Goal: Task Accomplishment & Management: Complete application form

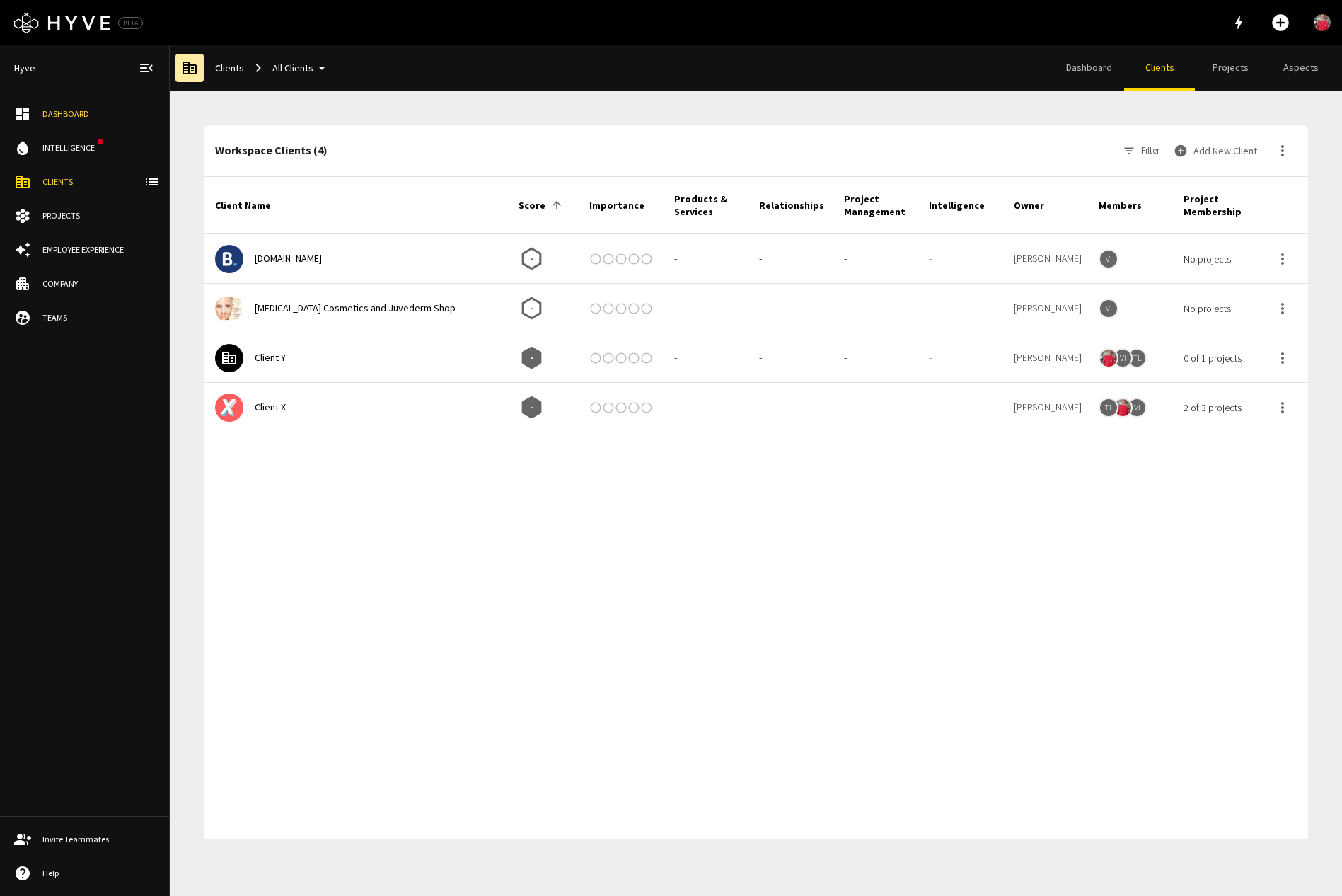
click at [1211, 153] on button "Add New Client" at bounding box center [1217, 150] width 92 height 28
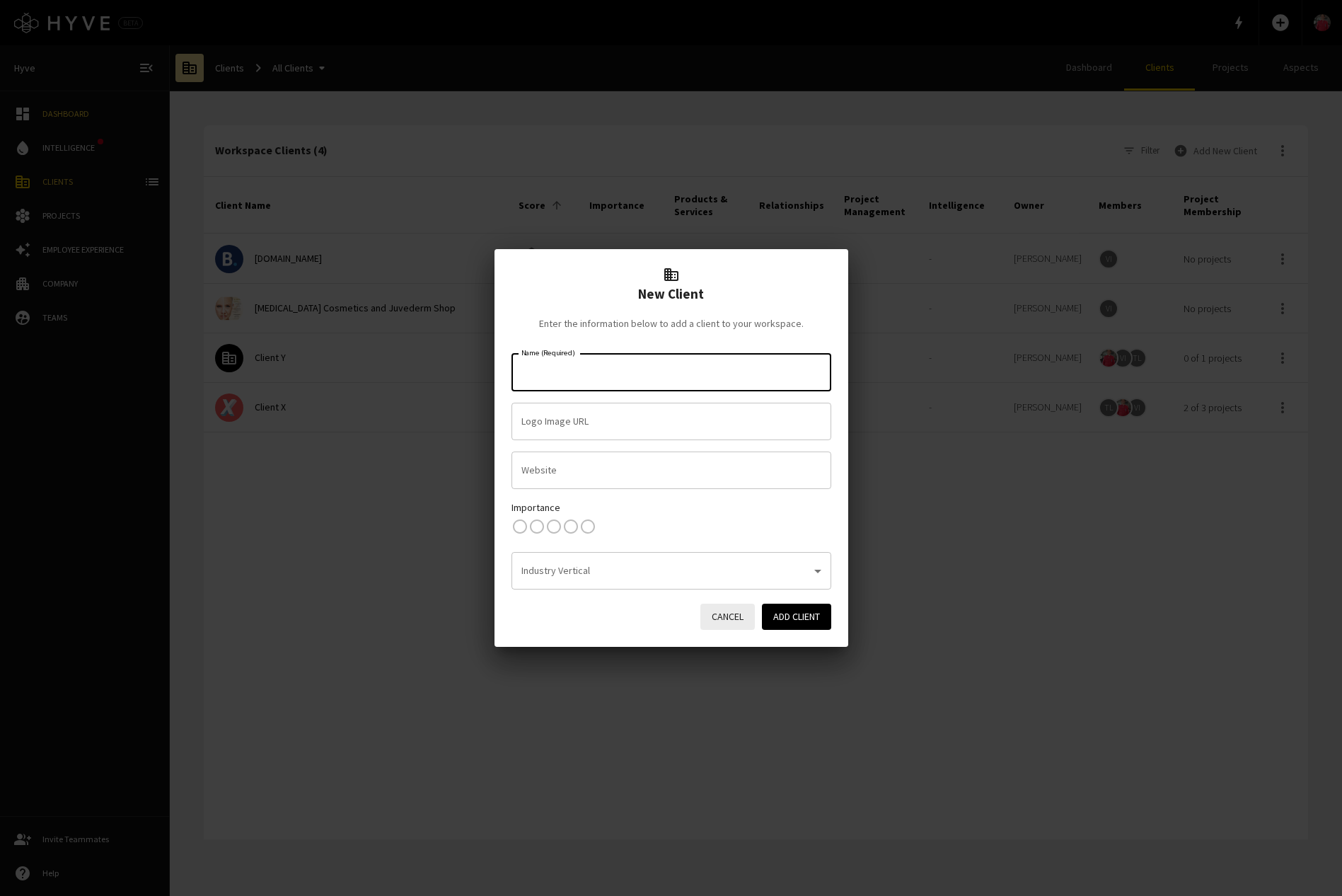
click at [670, 374] on input "Name (Required)" at bounding box center [671, 372] width 307 height 25
type input "g"
click at [614, 467] on p "[DOMAIN_NAME]" at bounding box center [691, 474] width 258 height 15
type input "Lunch Money"
type input "[URL][DOMAIN_NAME][DOMAIN_NAME]"
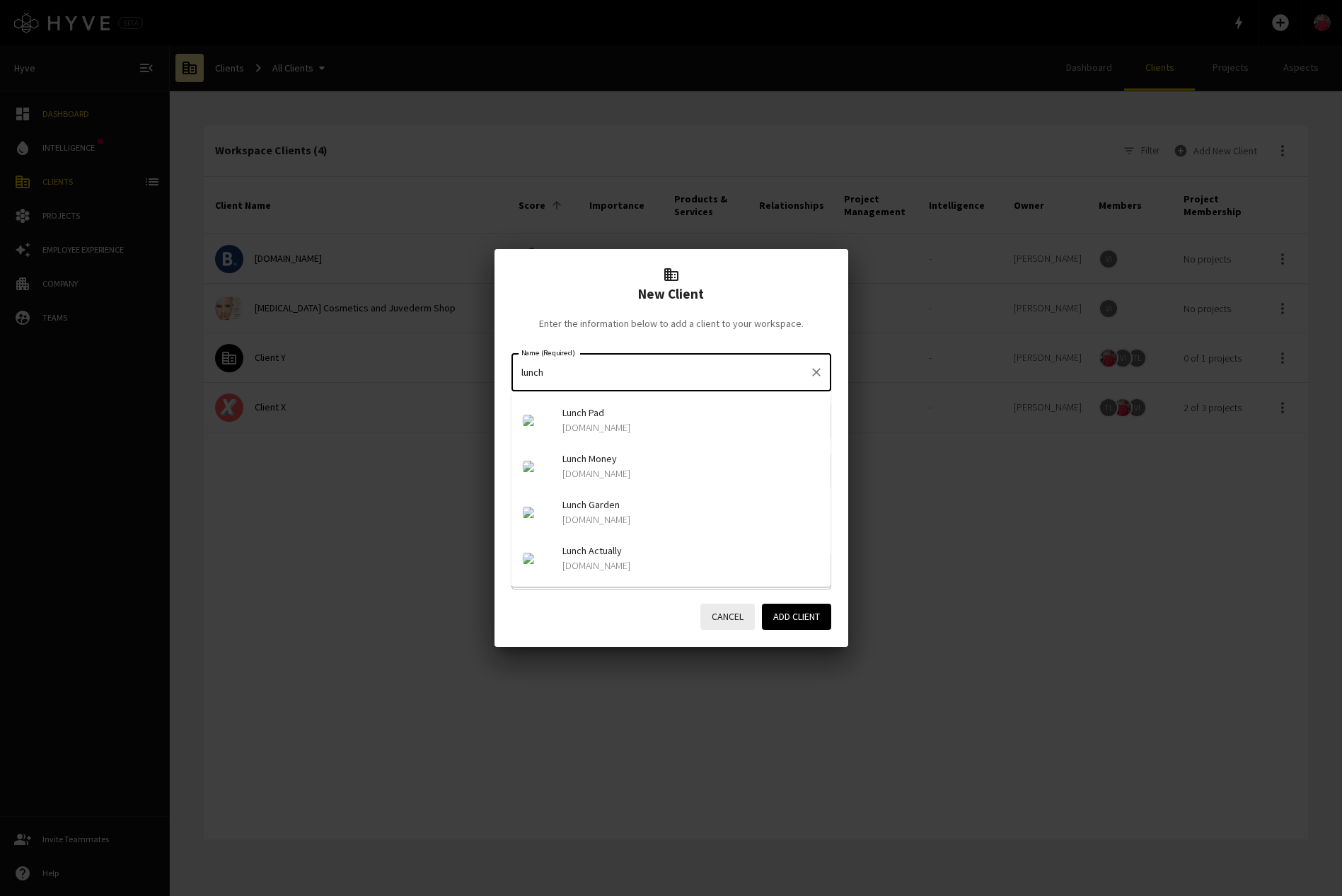
type input "[DOMAIN_NAME]"
click at [820, 423] on img at bounding box center [817, 422] width 28 height 12
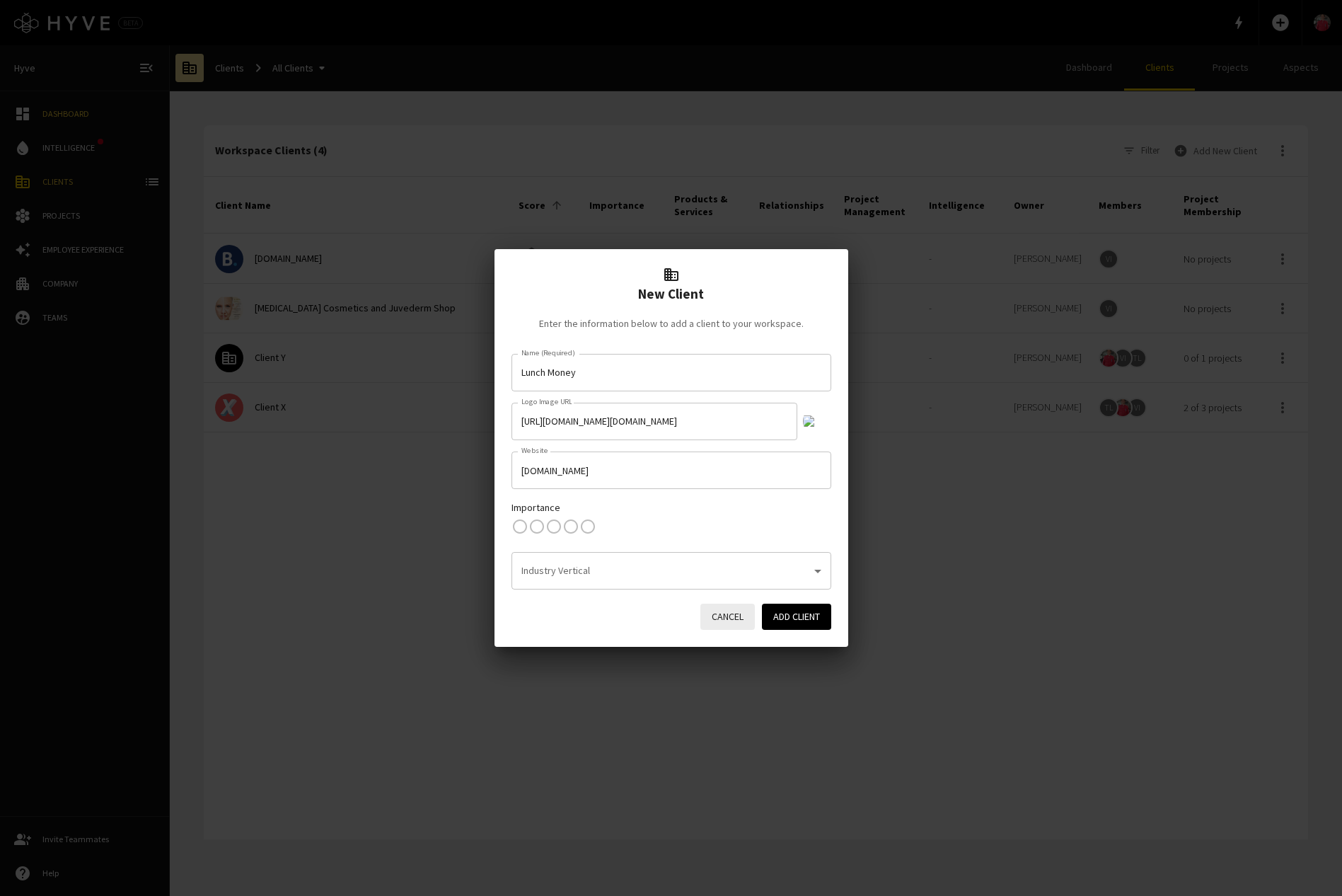
click at [820, 416] on img at bounding box center [817, 422] width 28 height 12
click at [627, 371] on input "Lunch Money" at bounding box center [661, 372] width 286 height 25
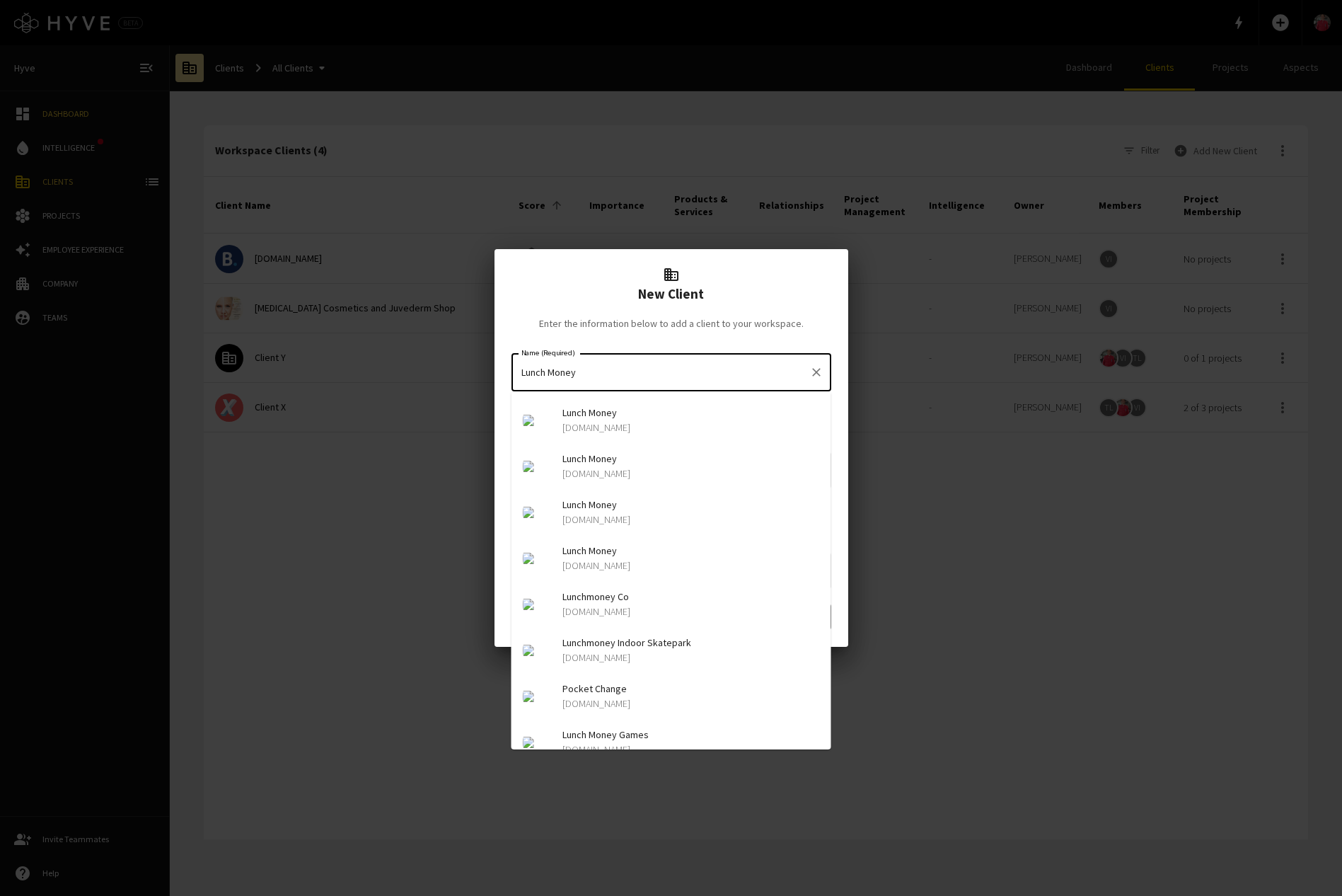
click at [554, 365] on input "Lunch Money" at bounding box center [661, 372] width 286 height 25
click at [531, 375] on input "google" at bounding box center [661, 372] width 286 height 25
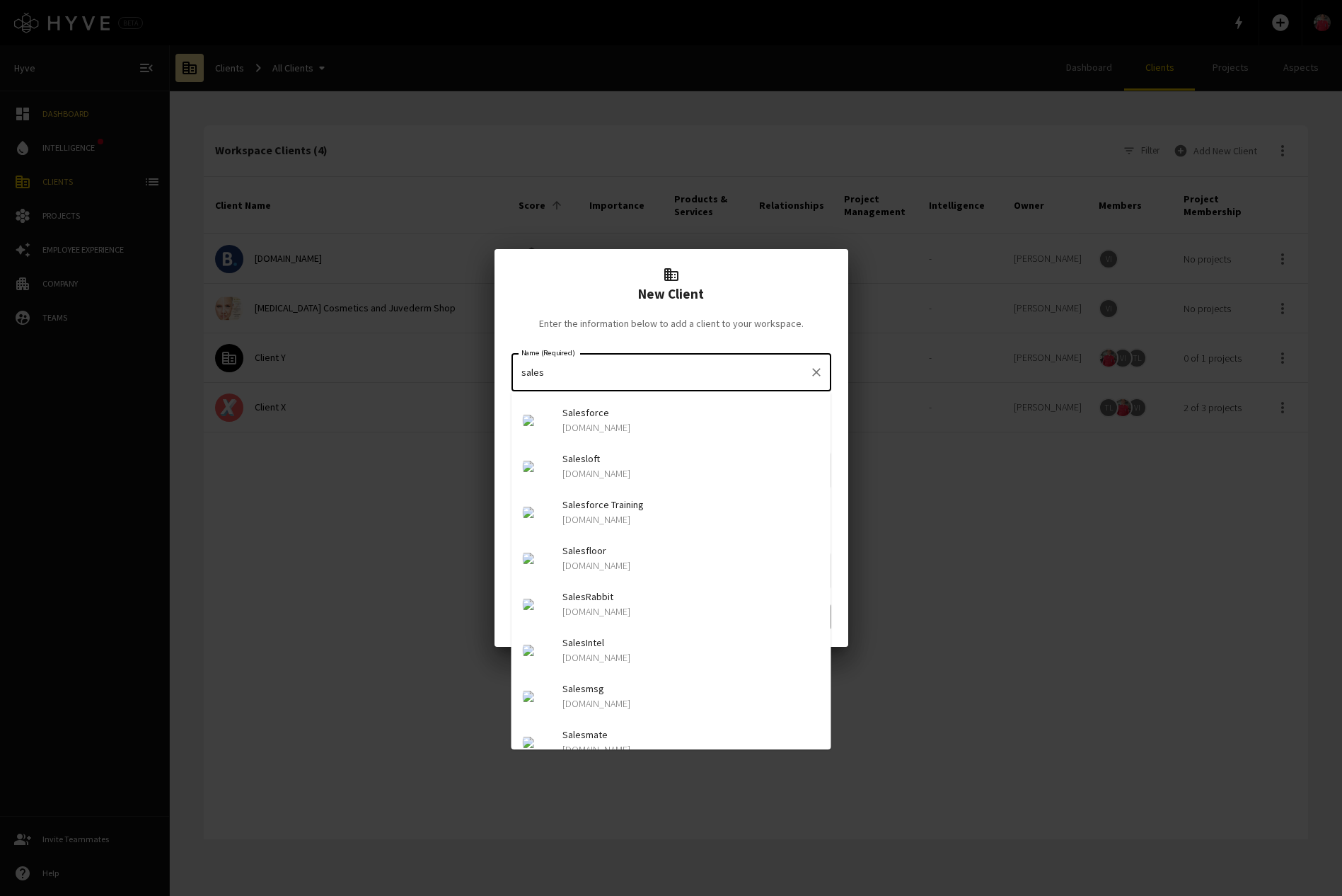
type input "Salesforce"
type input "[URL][DOMAIN_NAME][DOMAIN_NAME]"
type input "[DOMAIN_NAME]"
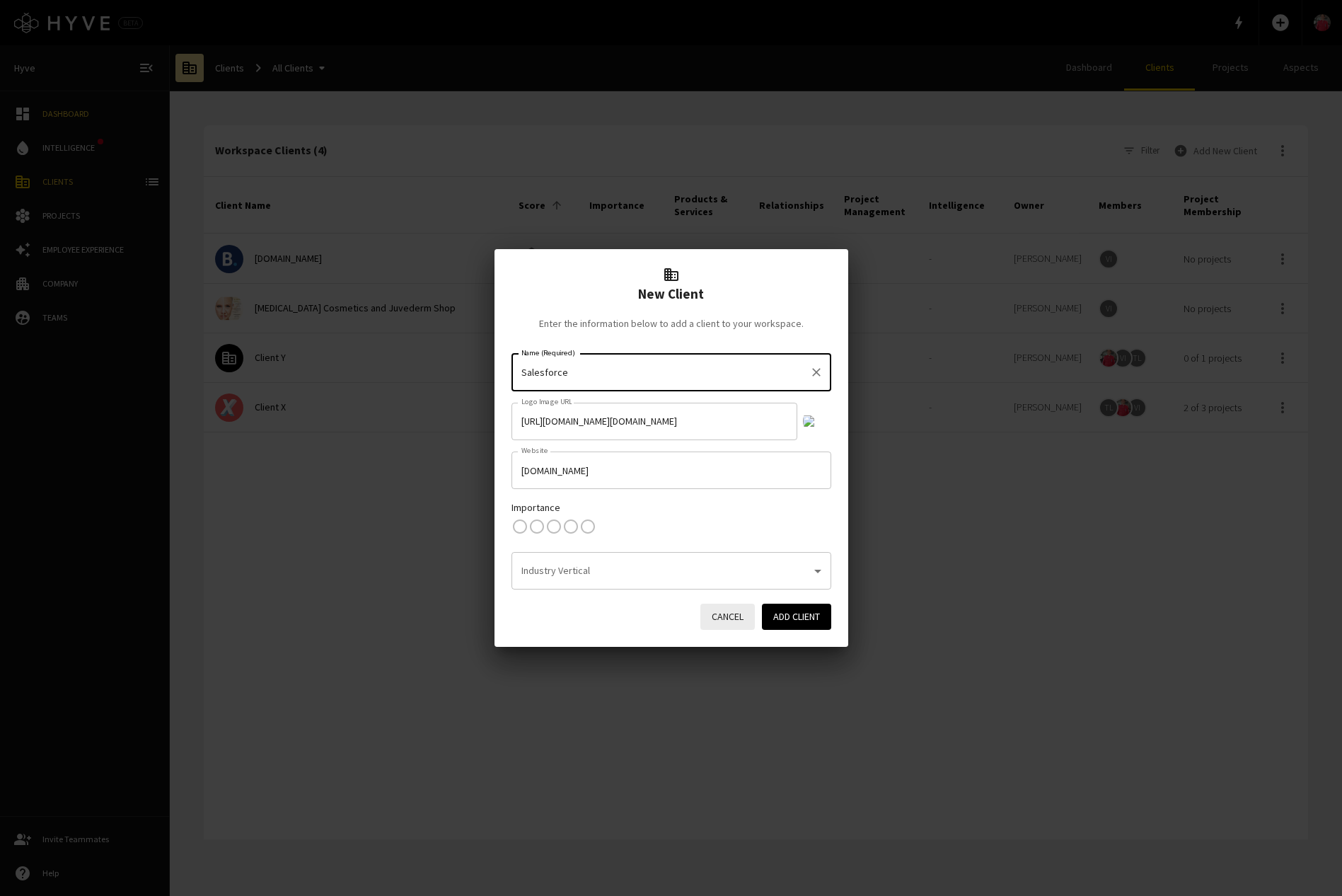
type input "Salesforce"
click at [695, 570] on body "New Client Enter the information below to add a client to your workspace. Name …" at bounding box center [671, 448] width 1342 height 896
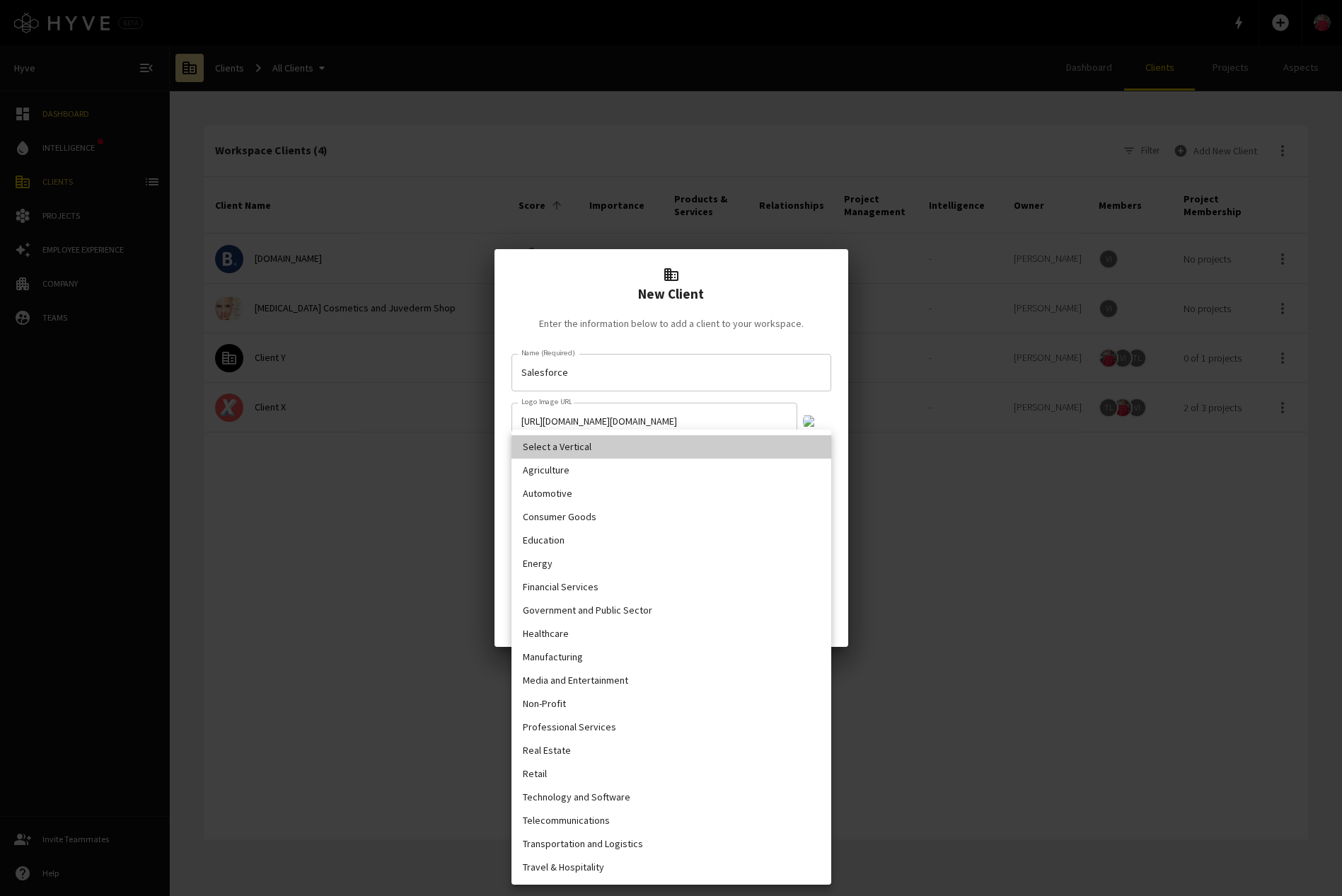
click at [843, 544] on div at bounding box center [671, 448] width 1342 height 896
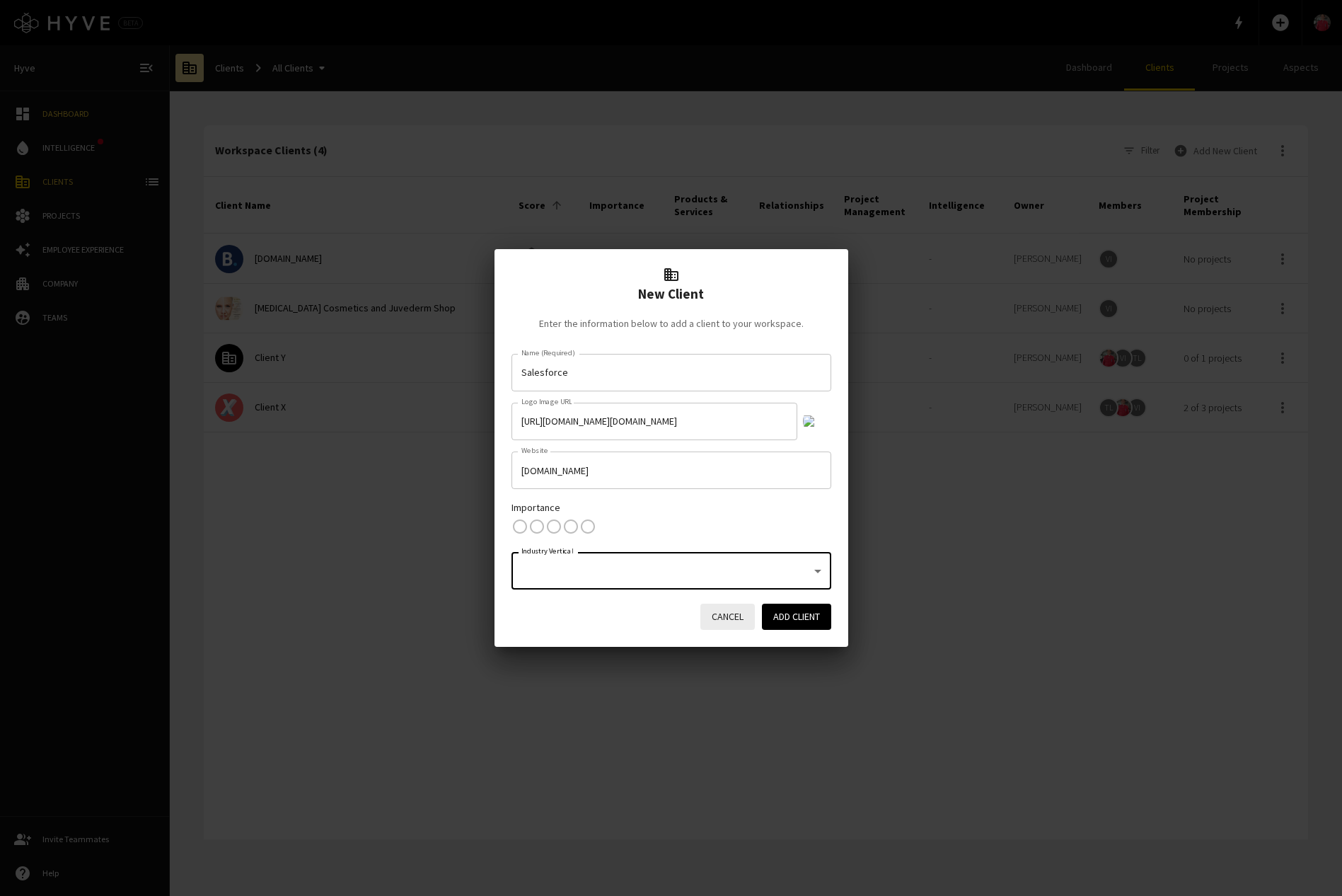
click at [730, 617] on button "Cancel" at bounding box center [728, 617] width 54 height 26
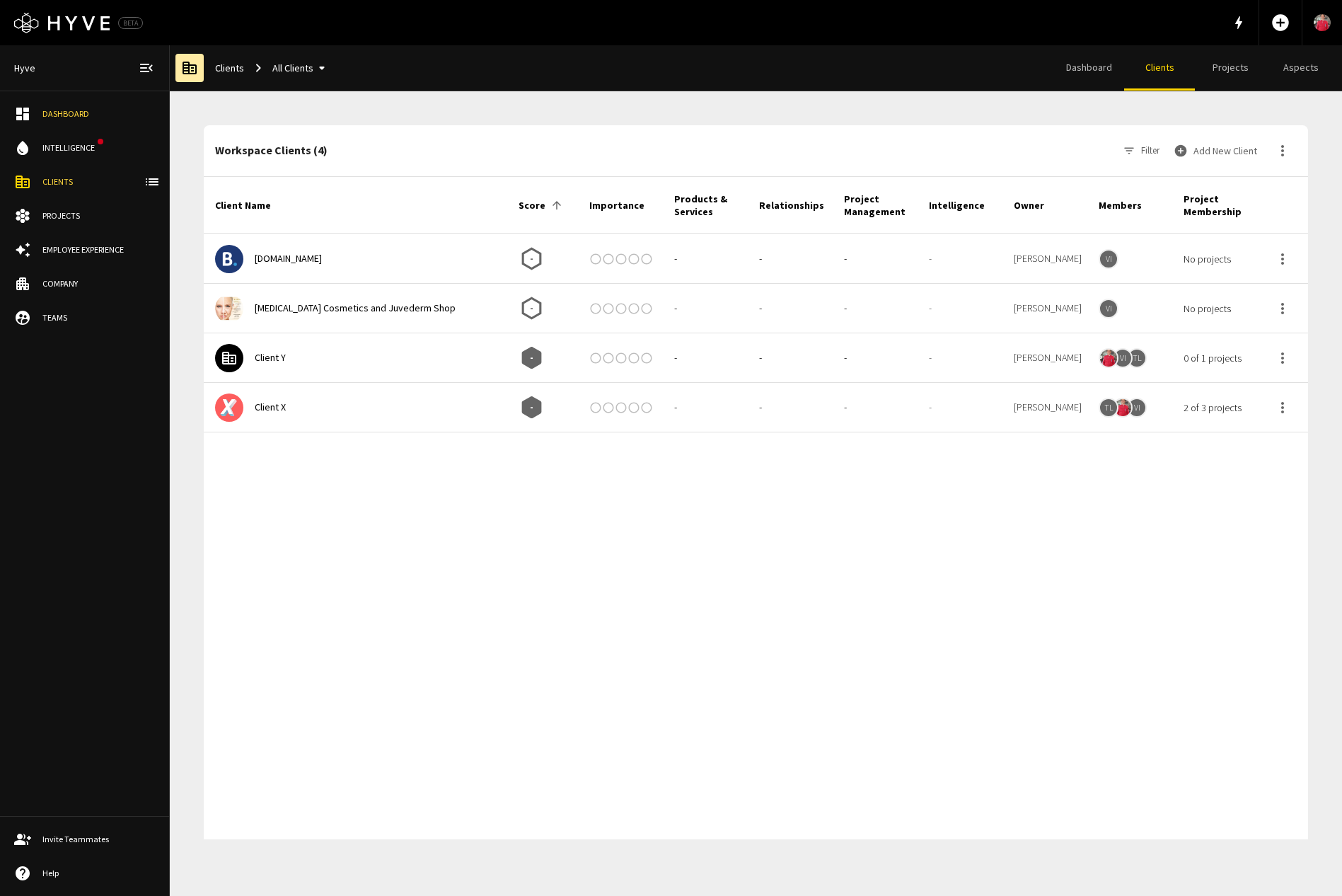
click at [1198, 149] on button "Add New Client" at bounding box center [1217, 150] width 92 height 28
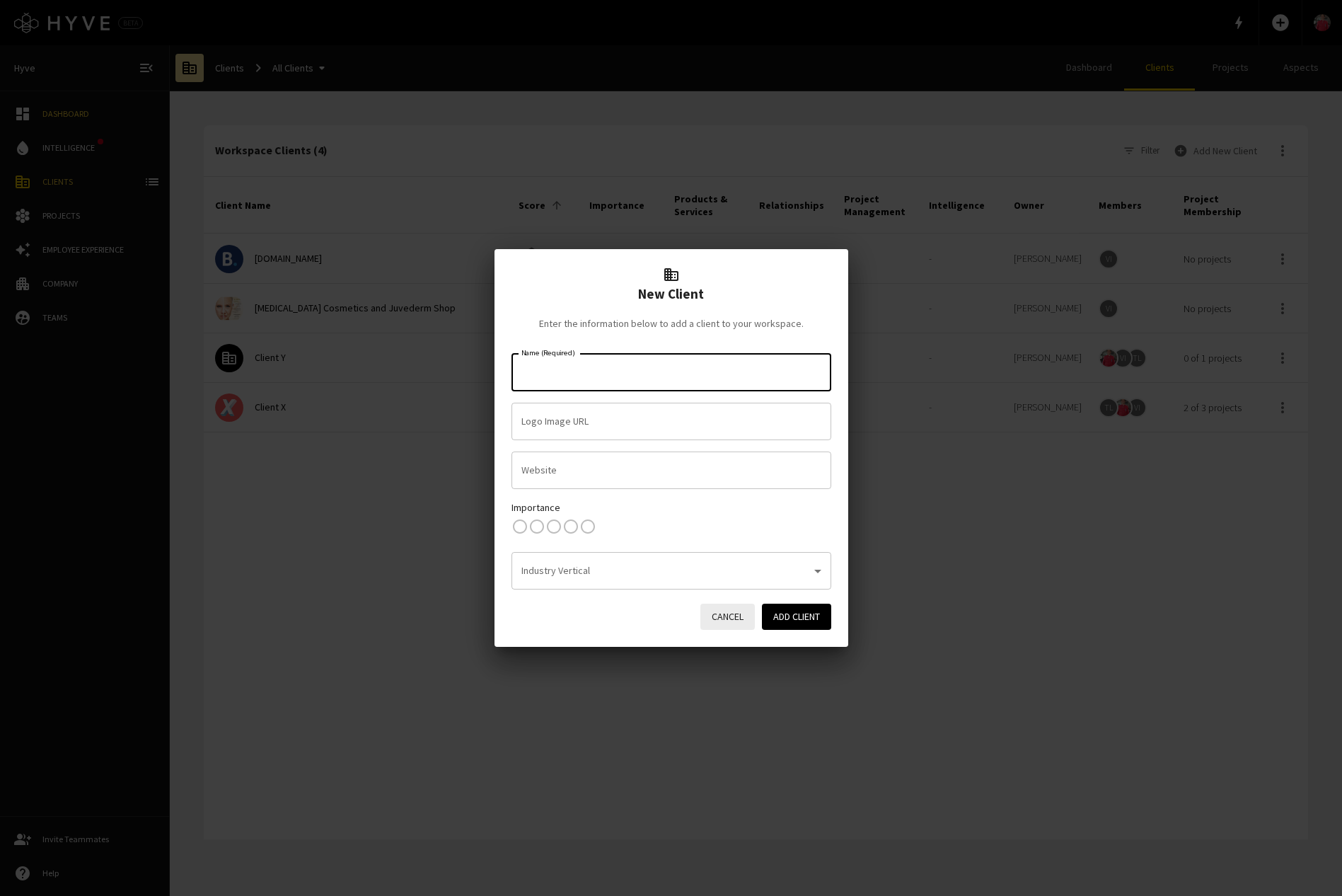
click at [650, 366] on input "Name (Required)" at bounding box center [671, 372] width 307 height 25
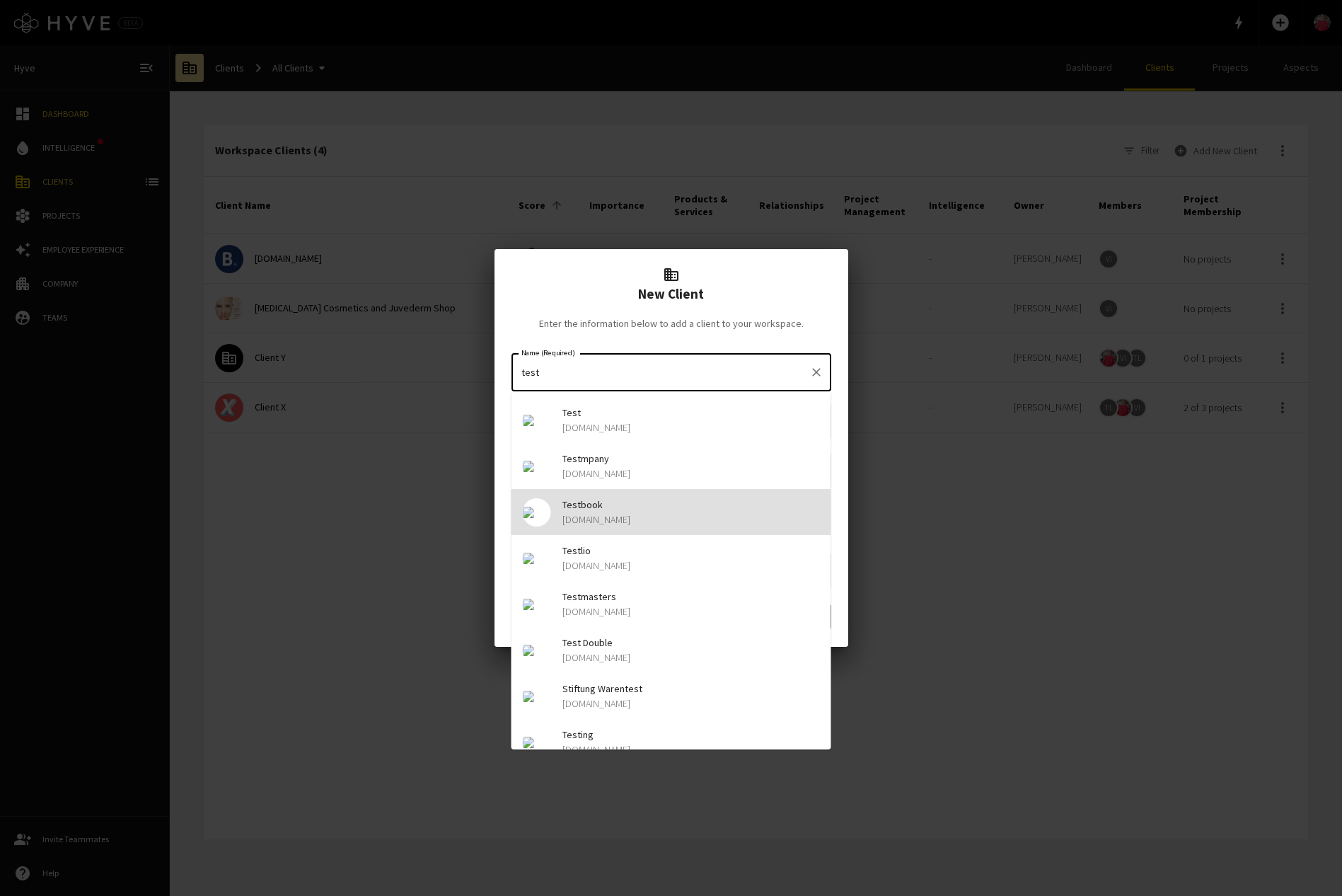
type input "Testbook"
type input "[URL][DOMAIN_NAME][DOMAIN_NAME]"
type input "[DOMAIN_NAME]"
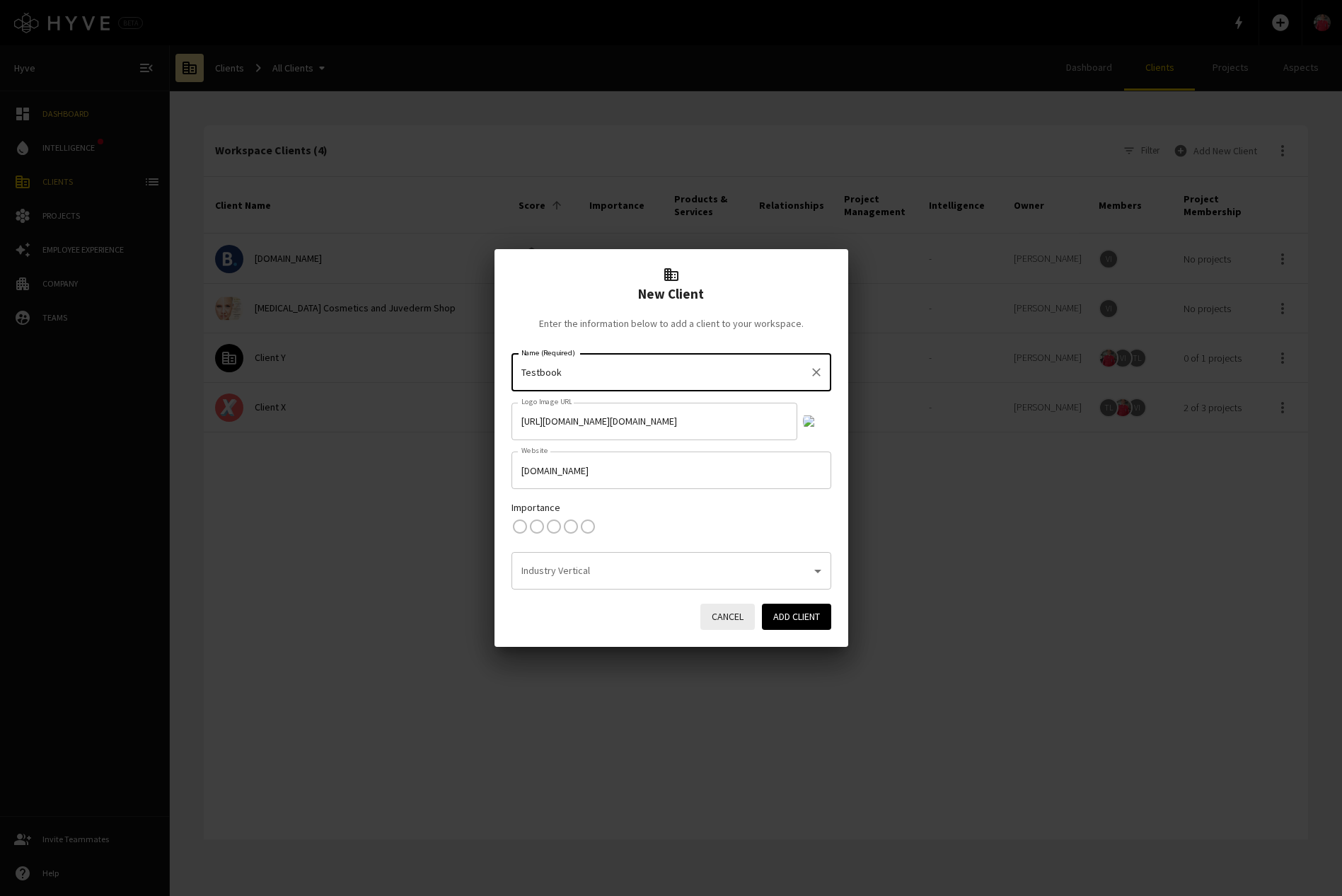
type input "Testbook"
click at [728, 612] on button "Cancel" at bounding box center [728, 617] width 54 height 26
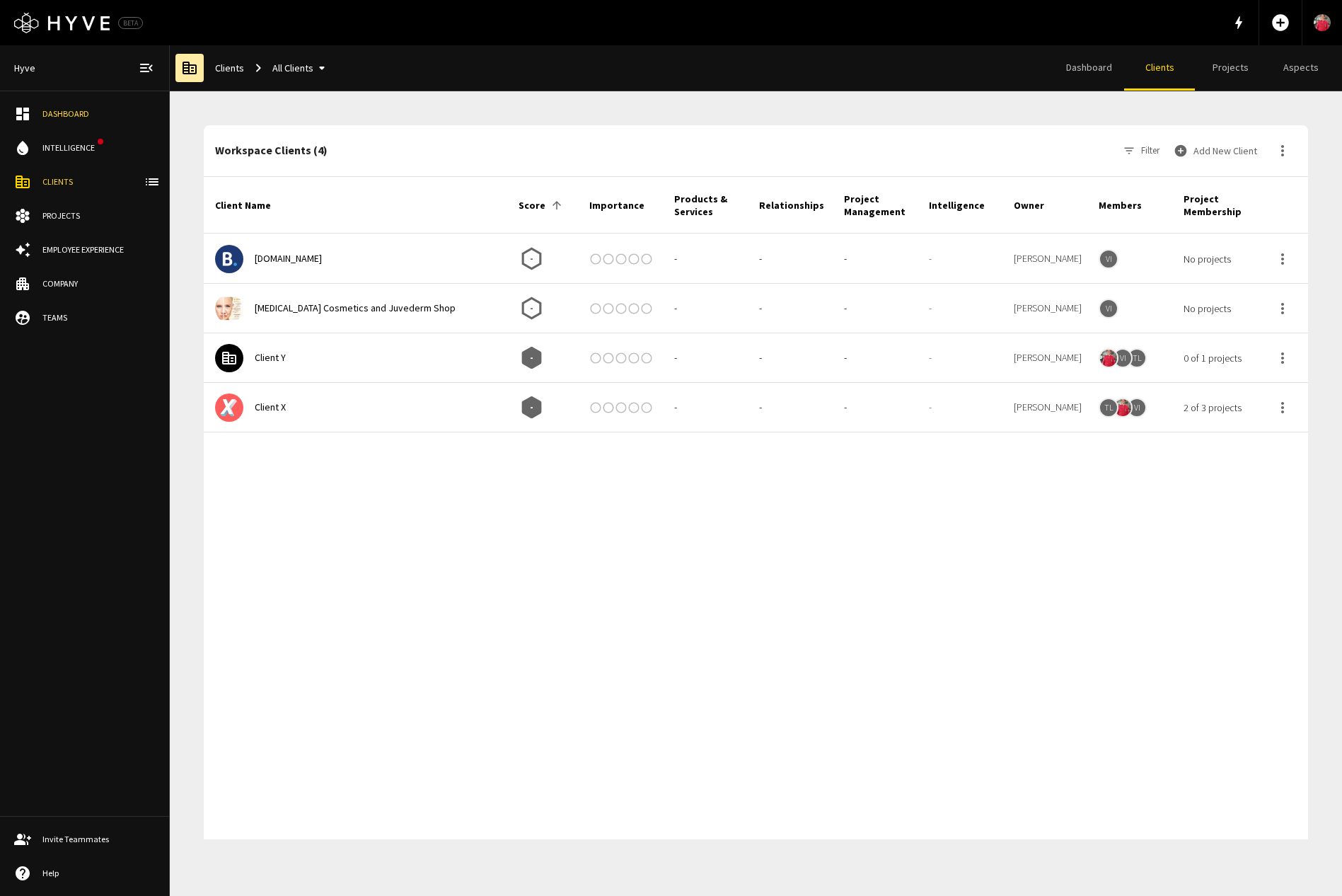
click at [541, 570] on div at bounding box center [756, 636] width 1105 height 408
click at [1204, 156] on button "Add New Client" at bounding box center [1217, 150] width 92 height 28
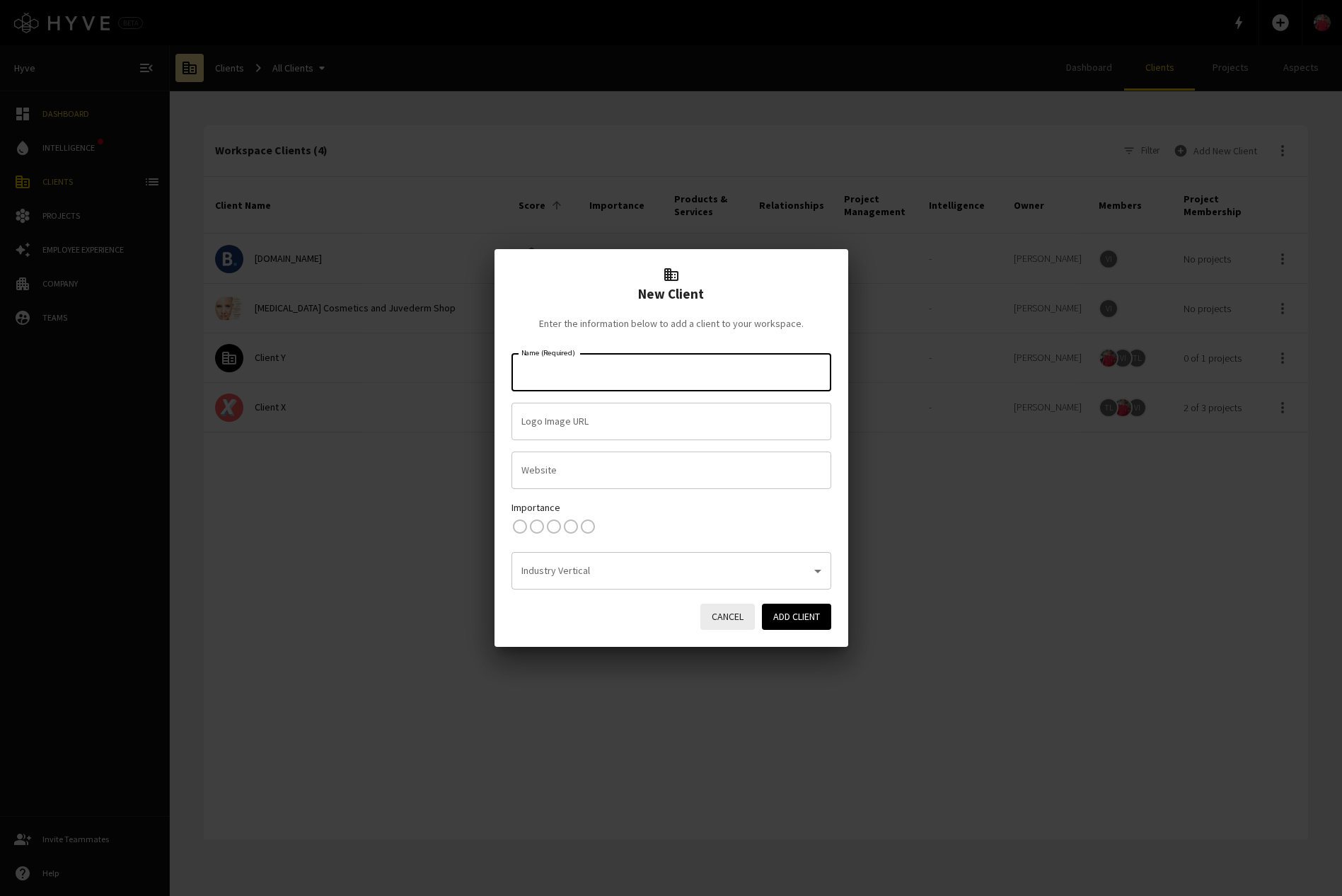
click at [695, 368] on input "Name (Required)" at bounding box center [671, 372] width 307 height 25
type input "g"
